Goal: Information Seeking & Learning: Learn about a topic

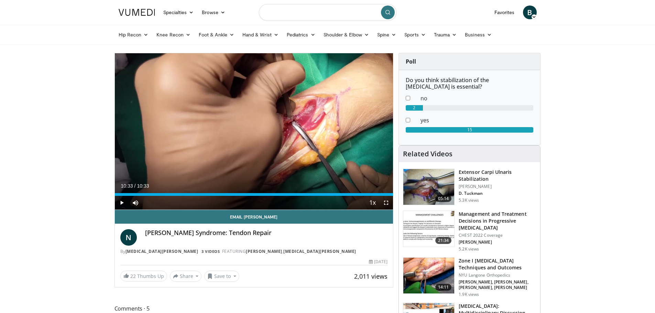
click at [294, 13] on input "Search topics, interventions" at bounding box center [327, 12] width 137 height 16
type input "**********"
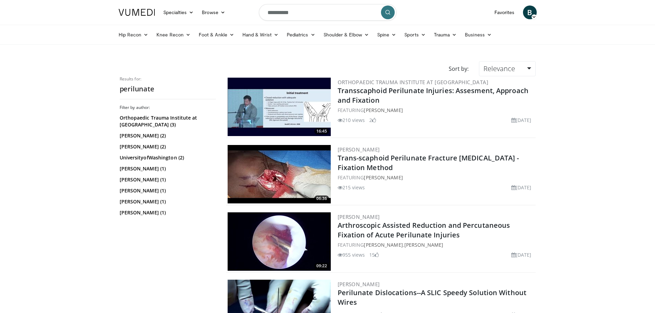
click at [286, 98] on img at bounding box center [279, 107] width 103 height 58
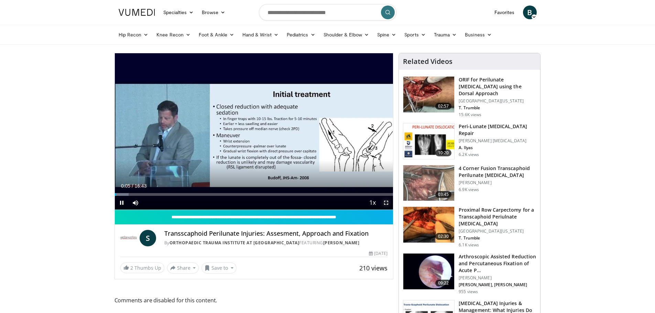
click at [385, 202] on span "Video Player" at bounding box center [386, 203] width 14 height 14
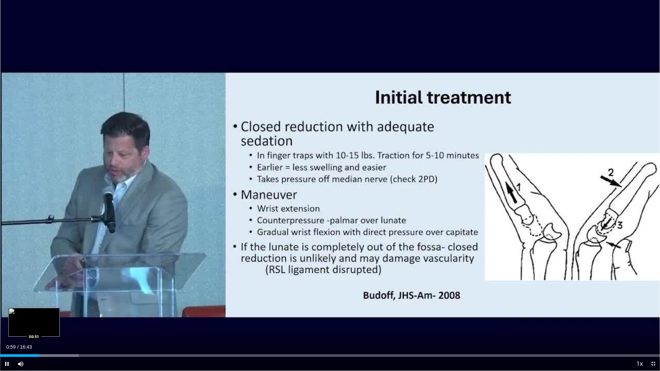
click at [34, 313] on div "Loaded : 11.93% 00:59 00:51" at bounding box center [330, 354] width 660 height 7
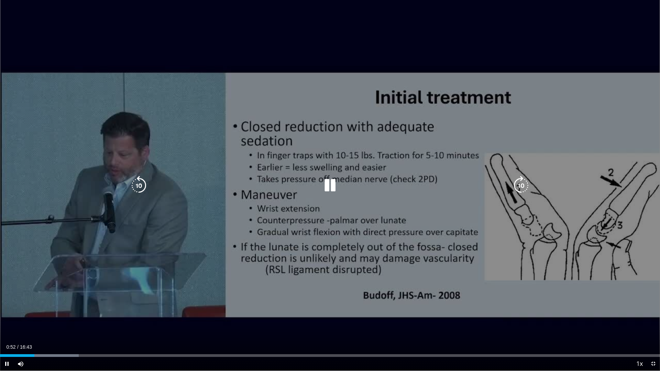
click at [109, 173] on div "10 seconds Tap to unmute" at bounding box center [330, 185] width 660 height 371
click at [355, 117] on div "10 seconds Tap to unmute" at bounding box center [330, 185] width 660 height 371
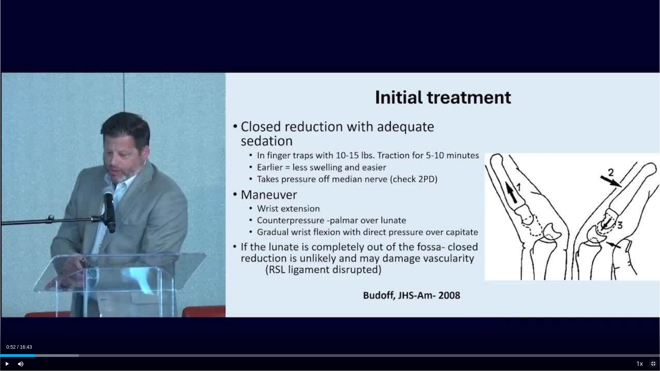
click at [650, 313] on span "Video Player" at bounding box center [653, 364] width 14 height 14
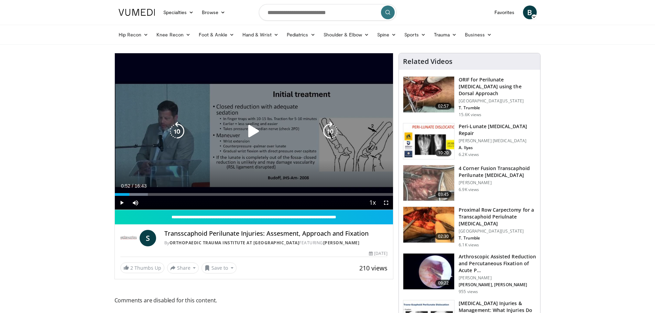
click at [251, 131] on icon "Video Player" at bounding box center [253, 131] width 19 height 19
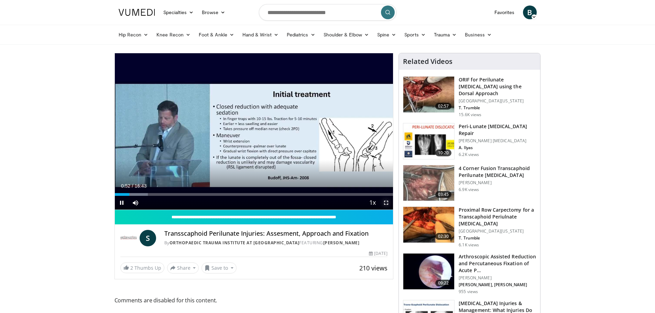
click at [388, 205] on span "Video Player" at bounding box center [386, 203] width 14 height 14
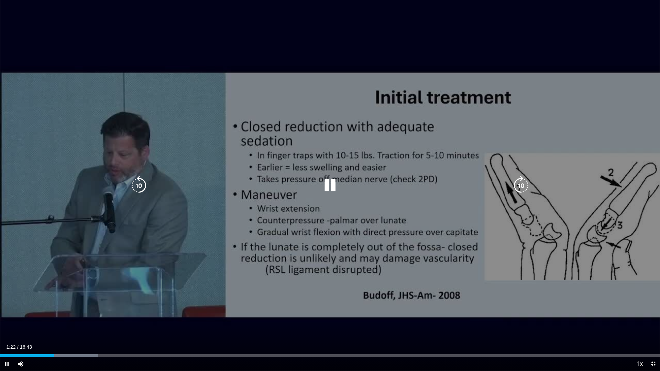
click at [335, 296] on div "10 seconds Tap to unmute" at bounding box center [330, 185] width 660 height 371
click at [323, 187] on icon "Video Player" at bounding box center [329, 185] width 19 height 19
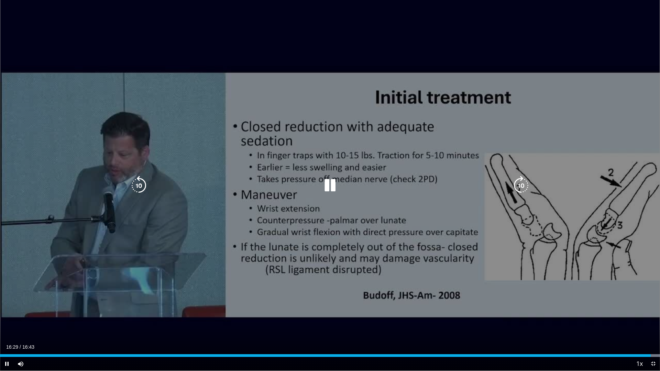
click at [334, 189] on icon "Video Player" at bounding box center [329, 185] width 19 height 19
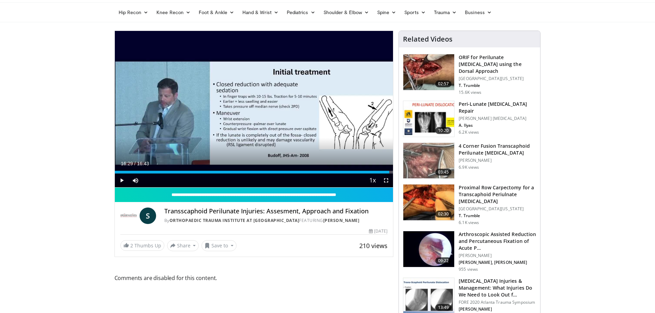
scroll to position [34, 0]
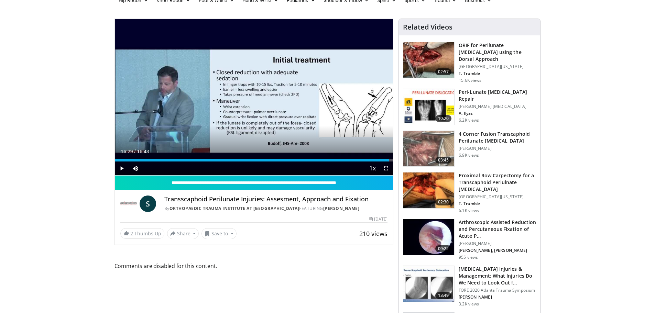
click at [416, 98] on img at bounding box center [428, 107] width 51 height 36
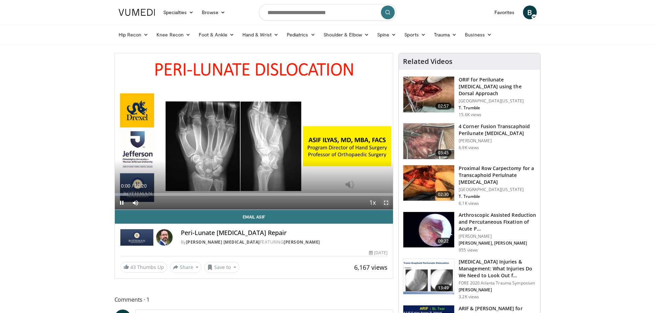
click at [387, 205] on span "Video Player" at bounding box center [386, 203] width 14 height 14
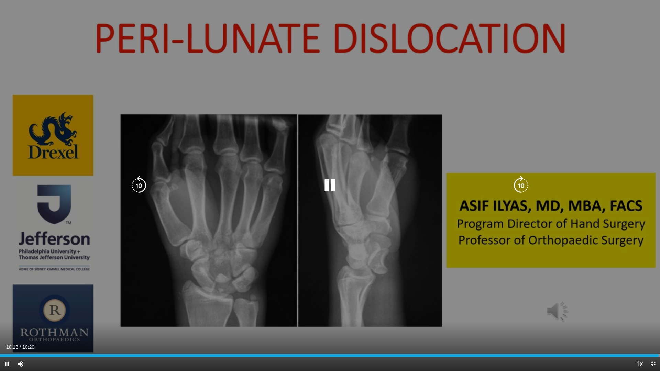
click at [328, 188] on icon "Video Player" at bounding box center [329, 185] width 19 height 19
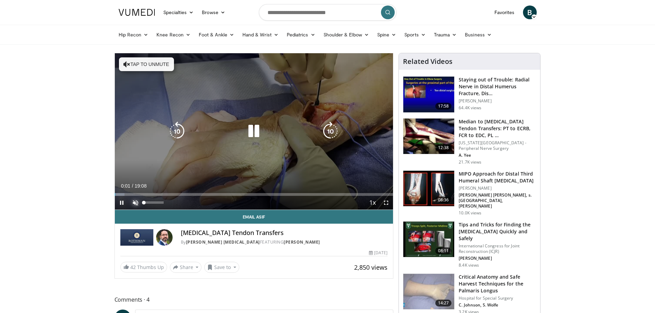
drag, startPoint x: 134, startPoint y: 202, endPoint x: 138, endPoint y: 200, distance: 4.5
click at [134, 202] on span "Video Player" at bounding box center [136, 203] width 14 height 14
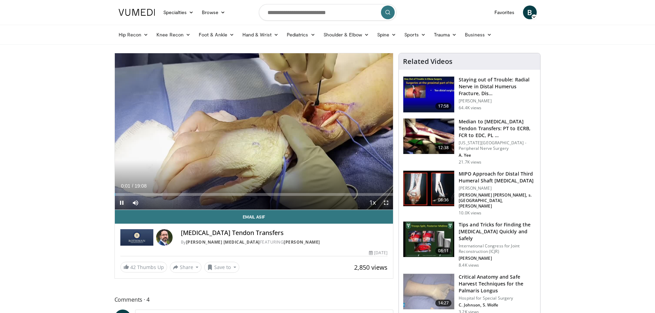
click at [384, 202] on span "Video Player" at bounding box center [386, 203] width 14 height 14
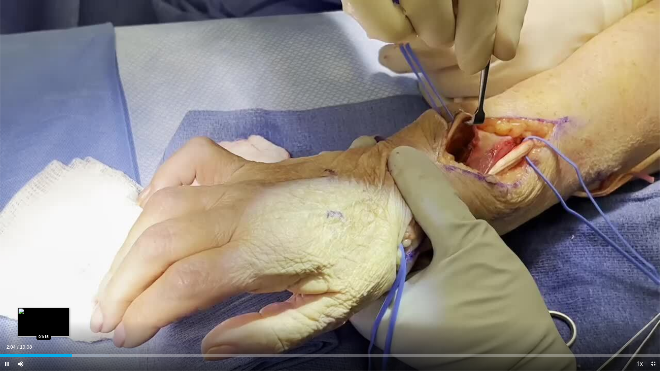
click at [42, 313] on div "Loaded : 16.51% 02:04 01:15" at bounding box center [330, 355] width 660 height 3
click at [53, 313] on div "Loaded : 0.00% 01:12 01:31" at bounding box center [330, 355] width 660 height 3
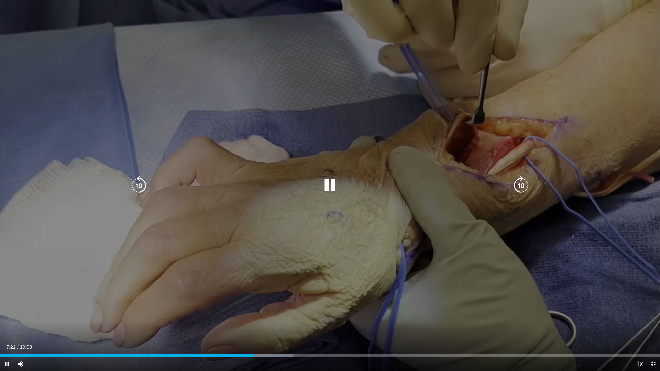
click at [339, 189] on icon "Video Player" at bounding box center [329, 185] width 19 height 19
drag, startPoint x: 276, startPoint y: 245, endPoint x: 227, endPoint y: 233, distance: 50.9
click at [276, 245] on div "10 seconds Tap to unmute" at bounding box center [330, 185] width 660 height 371
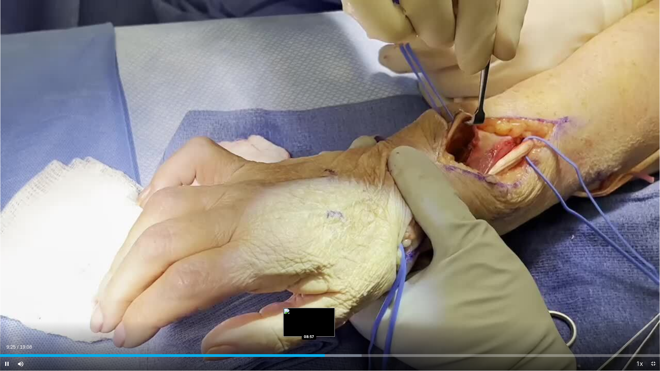
click at [310, 313] on div "Loaded : 54.77% 09:25 08:57" at bounding box center [330, 355] width 660 height 3
click at [326, 313] on div "Current Time 9:57 / Duration 19:08 Pause Skip Backward Skip Forward Mute Loaded…" at bounding box center [330, 364] width 660 height 14
click at [326, 313] on div "Loaded : 57.38% 09:58 09:27" at bounding box center [330, 354] width 660 height 7
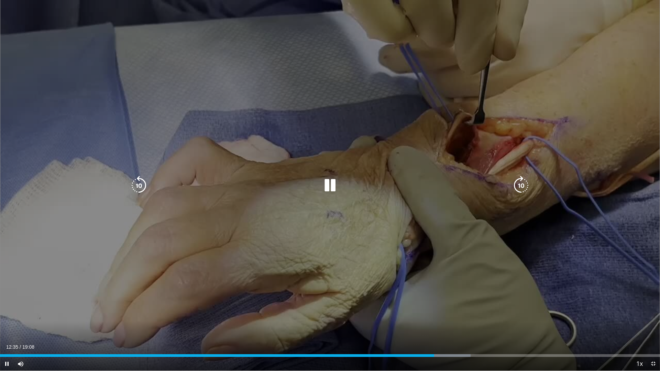
click at [326, 184] on icon "Video Player" at bounding box center [329, 185] width 19 height 19
click at [331, 186] on icon "Video Player" at bounding box center [329, 185] width 19 height 19
click at [267, 145] on div "10 seconds Tap to unmute" at bounding box center [330, 185] width 660 height 371
click at [330, 187] on icon "Video Player" at bounding box center [329, 185] width 19 height 19
click at [329, 184] on icon "Video Player" at bounding box center [329, 185] width 19 height 19
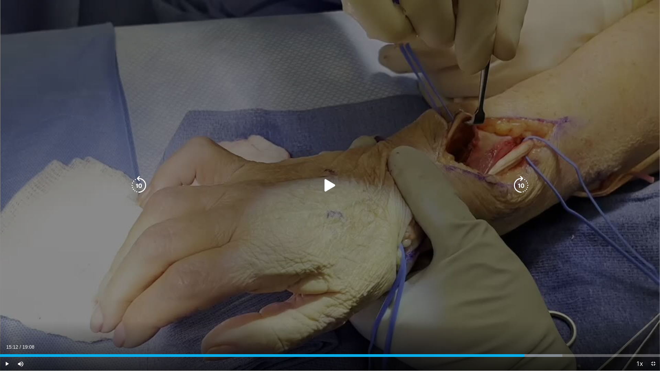
click at [378, 216] on div "10 seconds Tap to unmute" at bounding box center [330, 185] width 660 height 371
click at [335, 188] on icon "Video Player" at bounding box center [329, 185] width 19 height 19
click at [181, 116] on div "10 seconds Tap to unmute" at bounding box center [330, 185] width 660 height 371
click at [86, 313] on div "Loaded : 97.37% 17:37 02:28" at bounding box center [330, 354] width 660 height 7
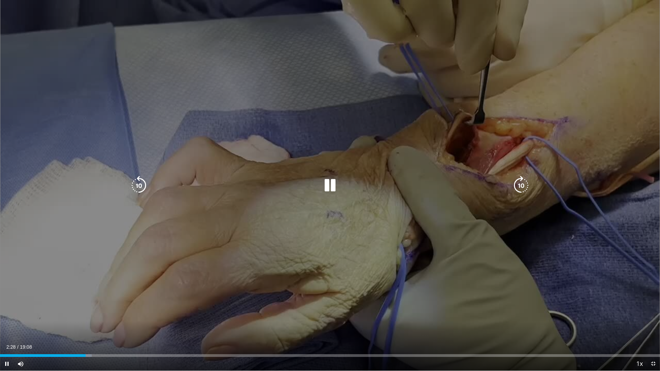
click at [301, 265] on div "10 seconds Tap to unmute" at bounding box center [330, 185] width 660 height 371
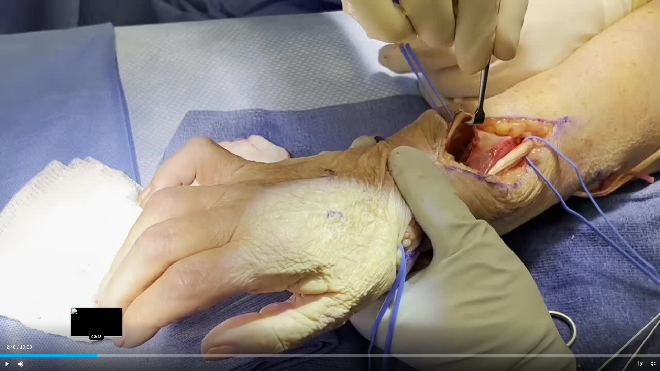
click at [97, 313] on div "Loaded : 18.25% 02:48 02:48" at bounding box center [330, 354] width 660 height 7
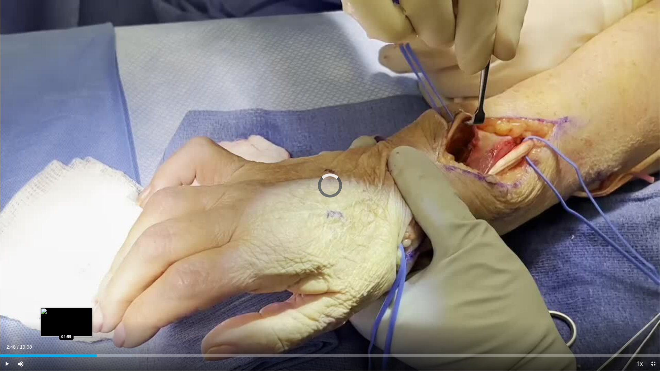
click at [66, 313] on div "Loaded : 19.99% 02:48 01:55" at bounding box center [330, 354] width 660 height 7
click at [69, 313] on div "Progress Bar" at bounding box center [83, 355] width 40 height 3
click at [56, 313] on div "Loaded : 16.51% 02:00 01:36" at bounding box center [330, 355] width 660 height 3
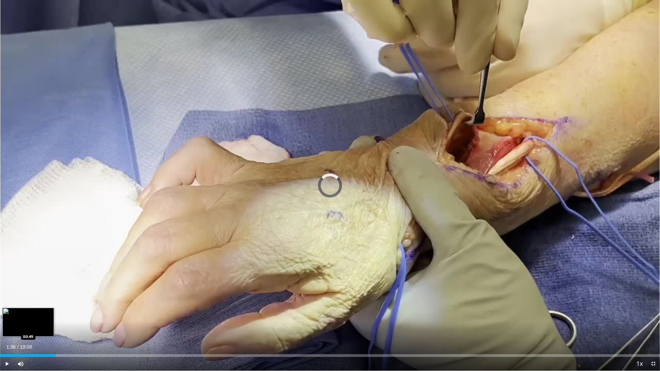
click at [30, 313] on div "Loaded : 13.91% 01:36 00:49" at bounding box center [330, 354] width 660 height 7
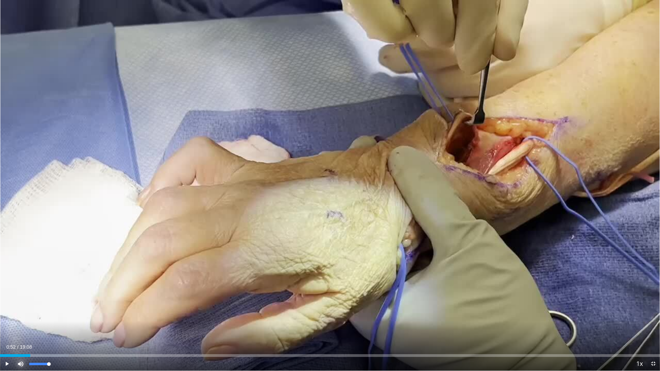
click at [20, 313] on span "Video Player" at bounding box center [21, 364] width 14 height 14
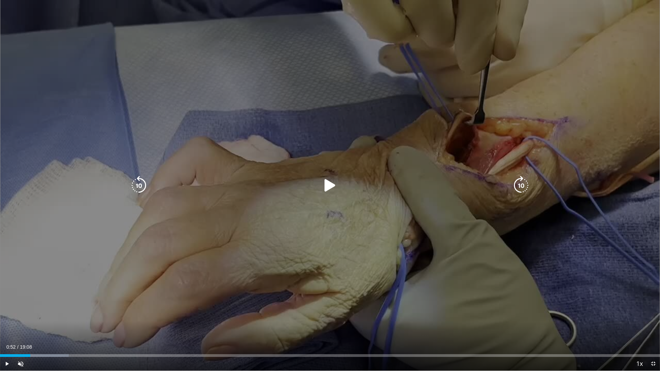
click at [101, 236] on div "10 seconds Tap to unmute" at bounding box center [330, 185] width 660 height 371
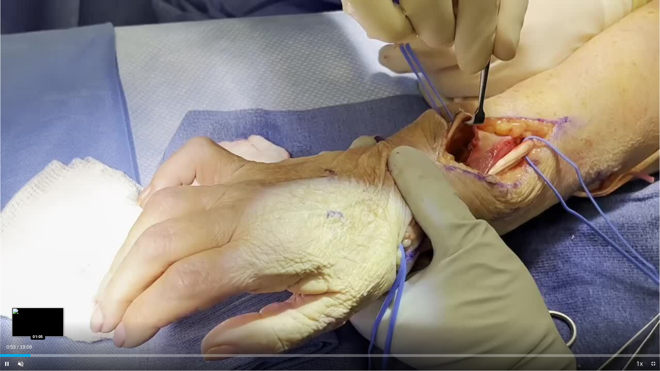
click at [37, 313] on div "Loaded : 10.43% 00:53 01:05" at bounding box center [330, 354] width 660 height 7
click at [47, 313] on div "Loaded : 12.17% 01:11 01:22" at bounding box center [330, 355] width 660 height 3
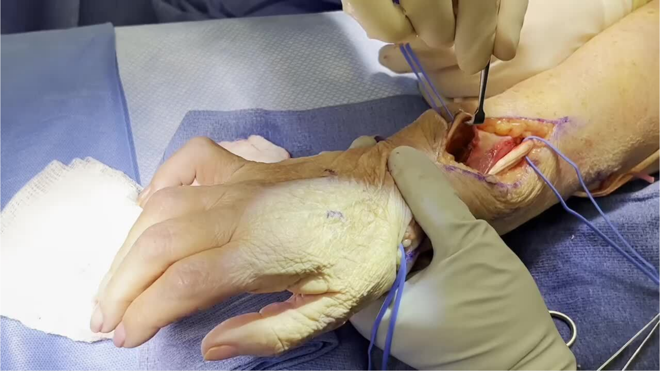
click at [603, 313] on div "10 seconds Tap to unmute" at bounding box center [330, 185] width 660 height 371
